Goal: Transaction & Acquisition: Book appointment/travel/reservation

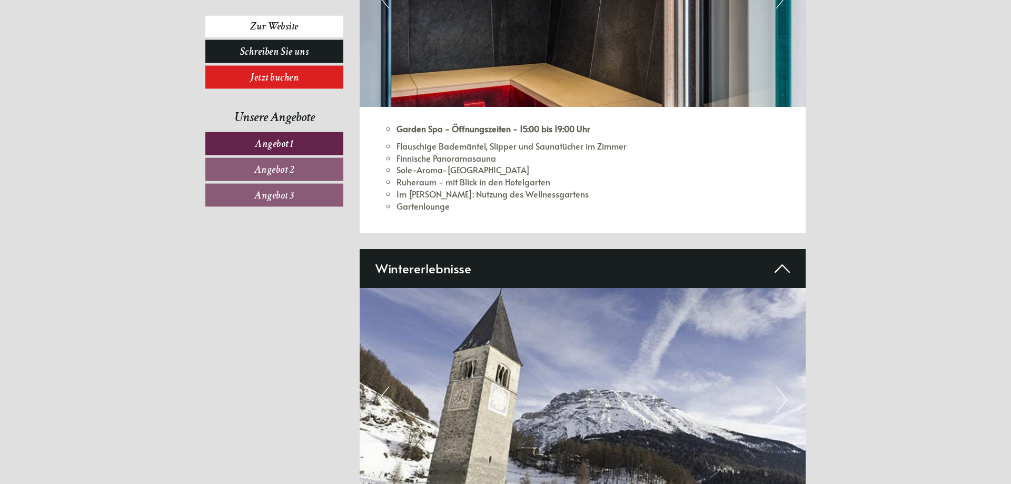
scroll to position [4243, 0]
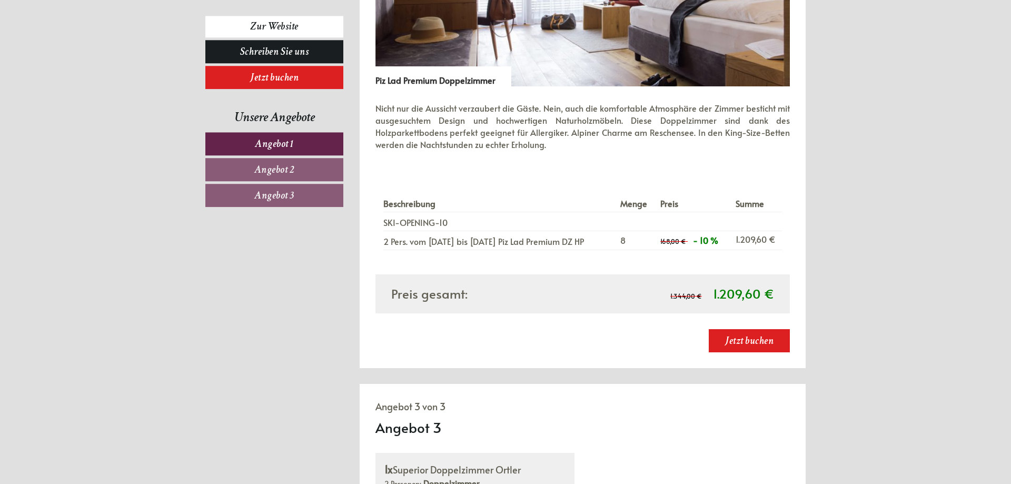
scroll to position [1611, 0]
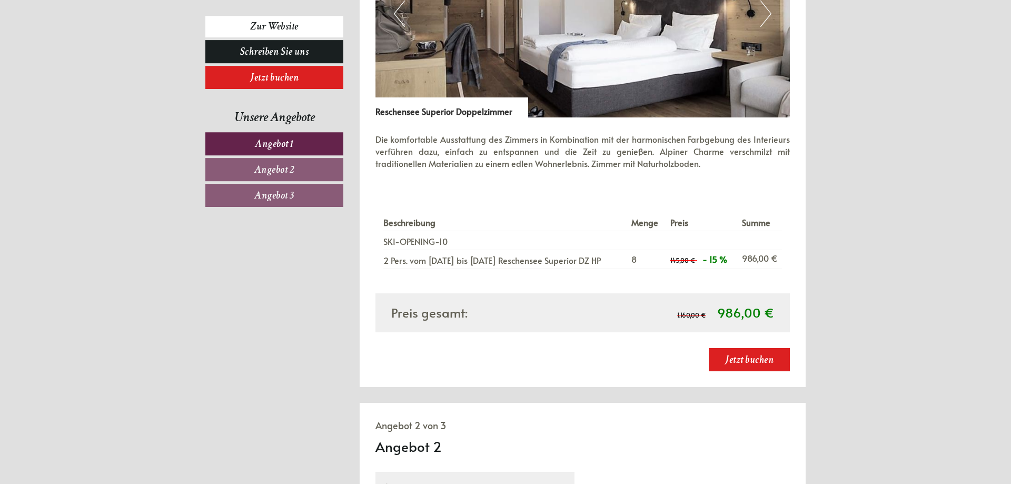
scroll to position [1074, 0]
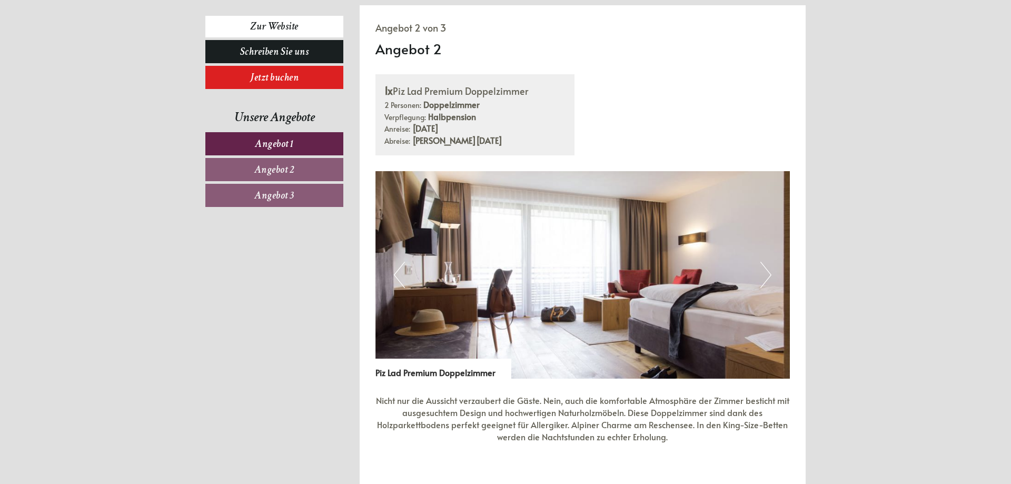
scroll to position [1074, 0]
